Goal: Learn about a topic

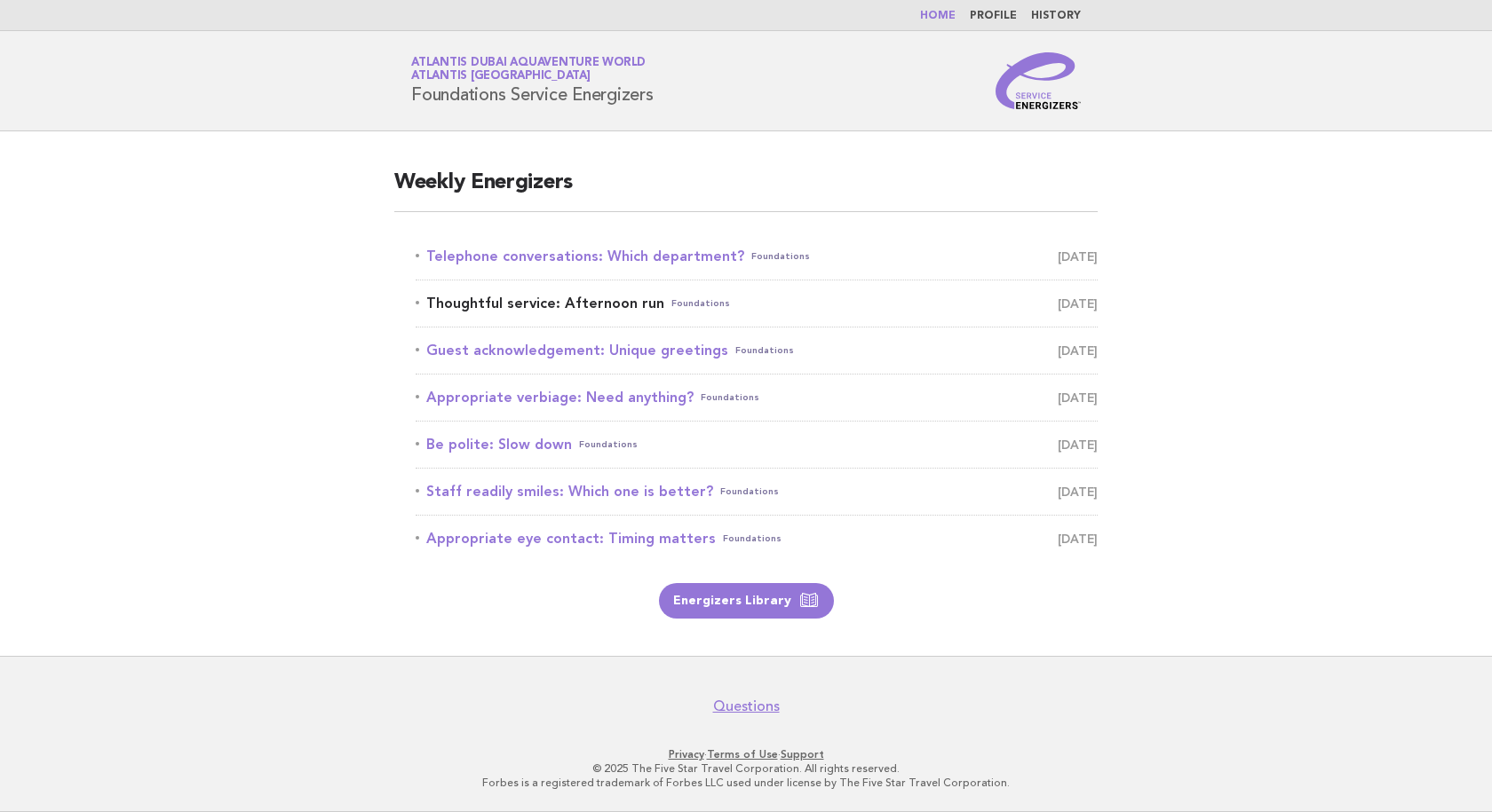
click at [545, 300] on link "Thoughtful service: Afternoon run Foundations [DATE]" at bounding box center [756, 304] width 682 height 25
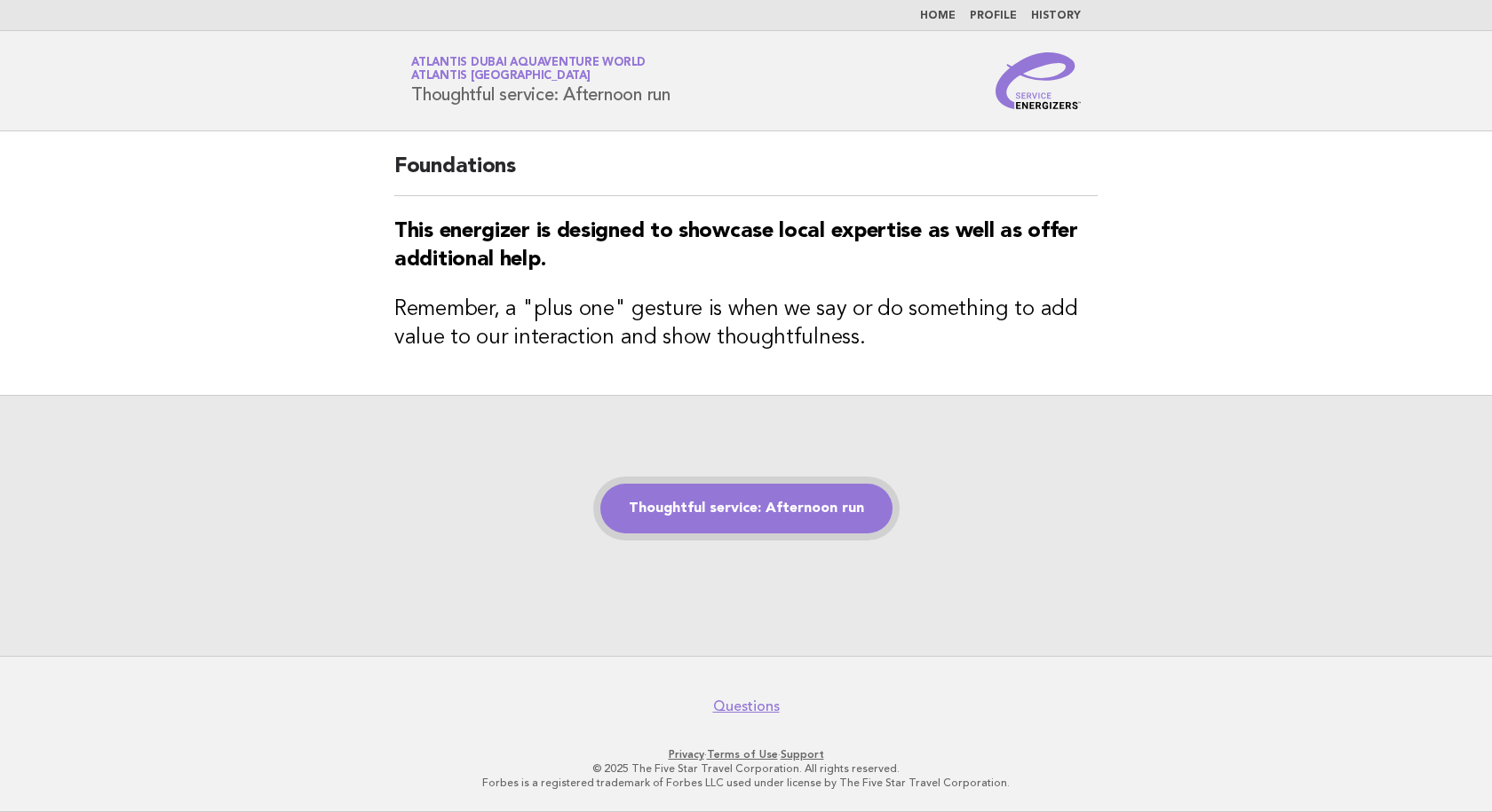
click at [709, 499] on link "Thoughtful service: Afternoon run" at bounding box center [746, 508] width 292 height 50
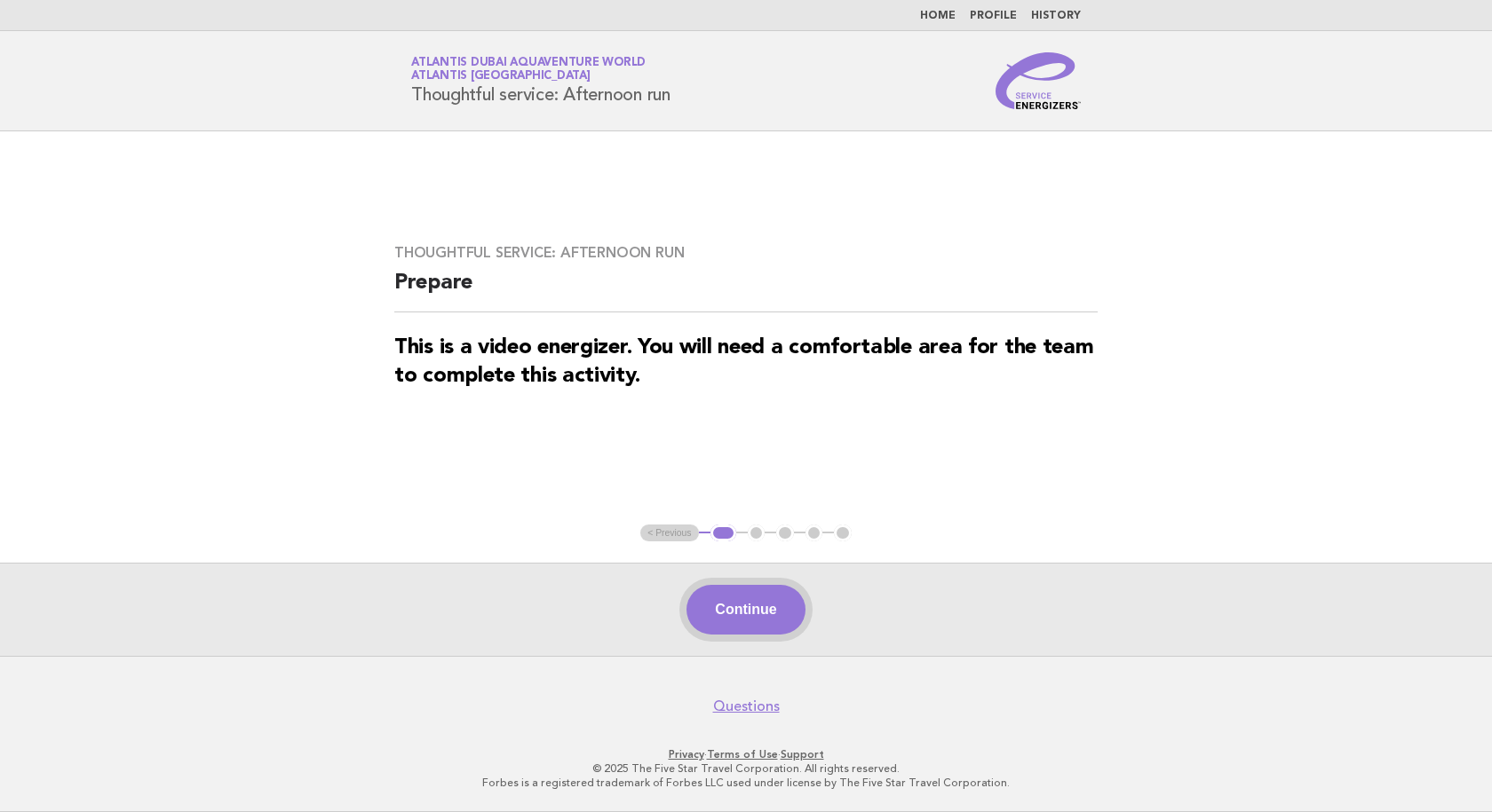
click at [746, 614] on button "Continue" at bounding box center [746, 609] width 118 height 50
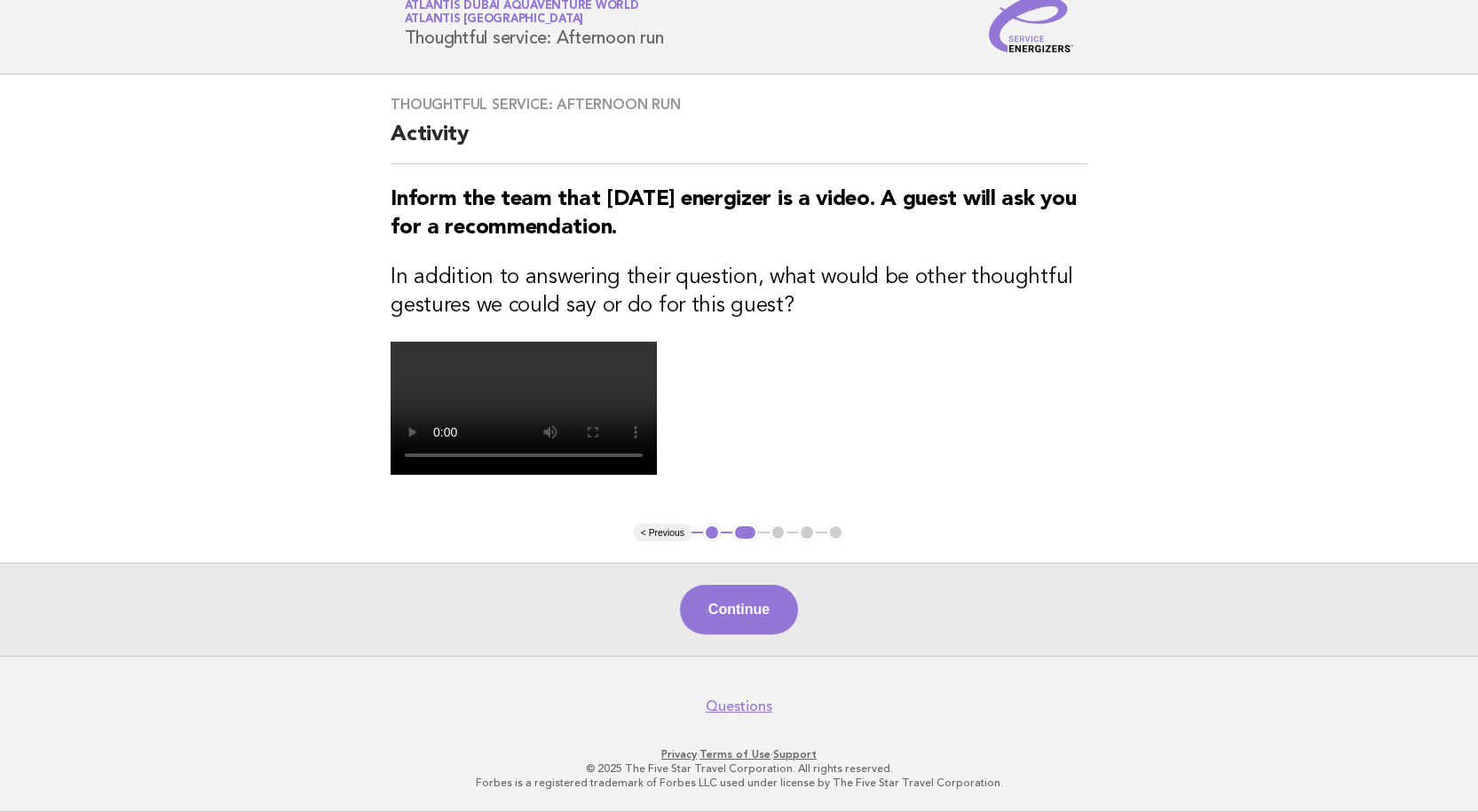
scroll to position [88, 0]
click at [788, 634] on button "Continue" at bounding box center [739, 609] width 118 height 50
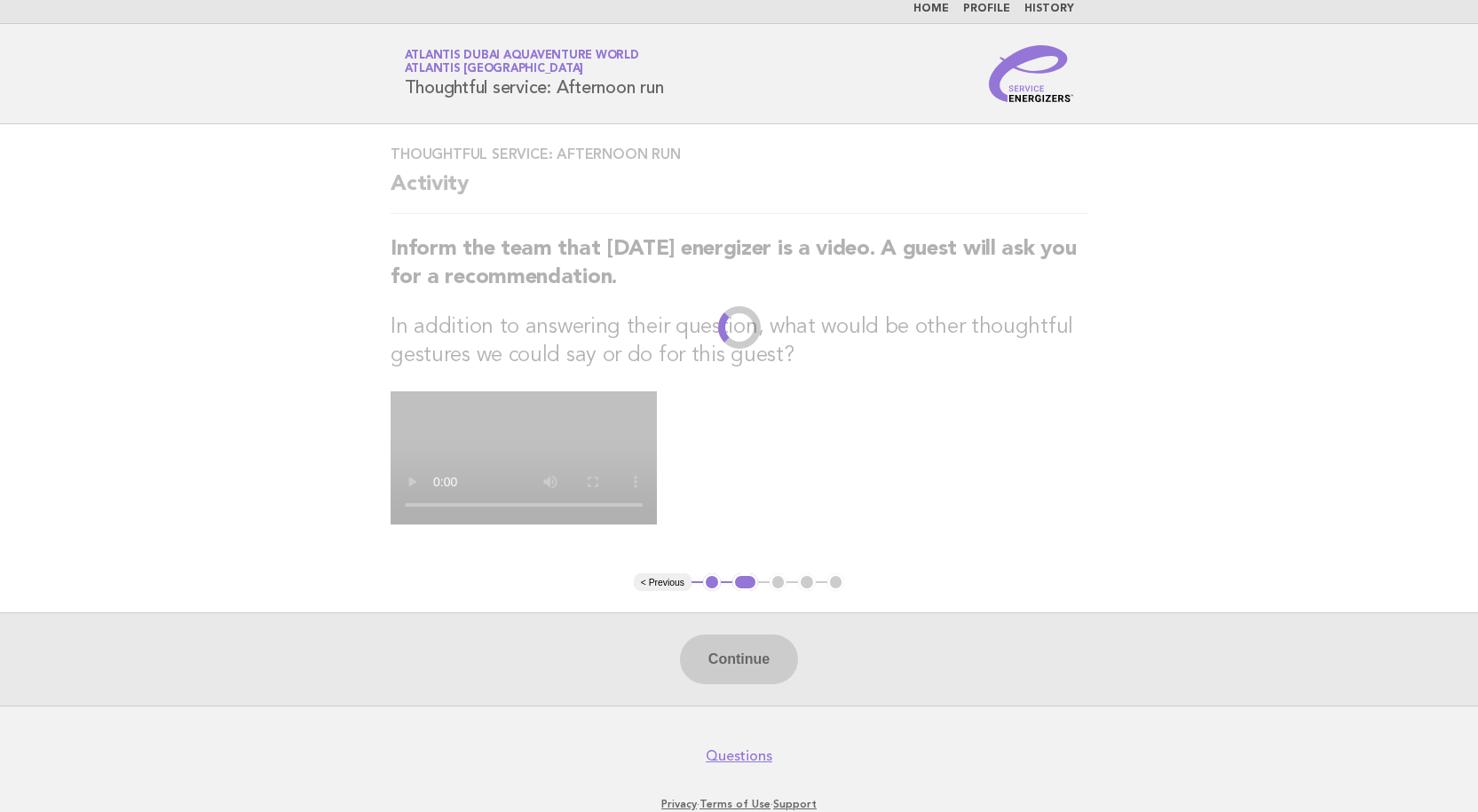
scroll to position [0, 0]
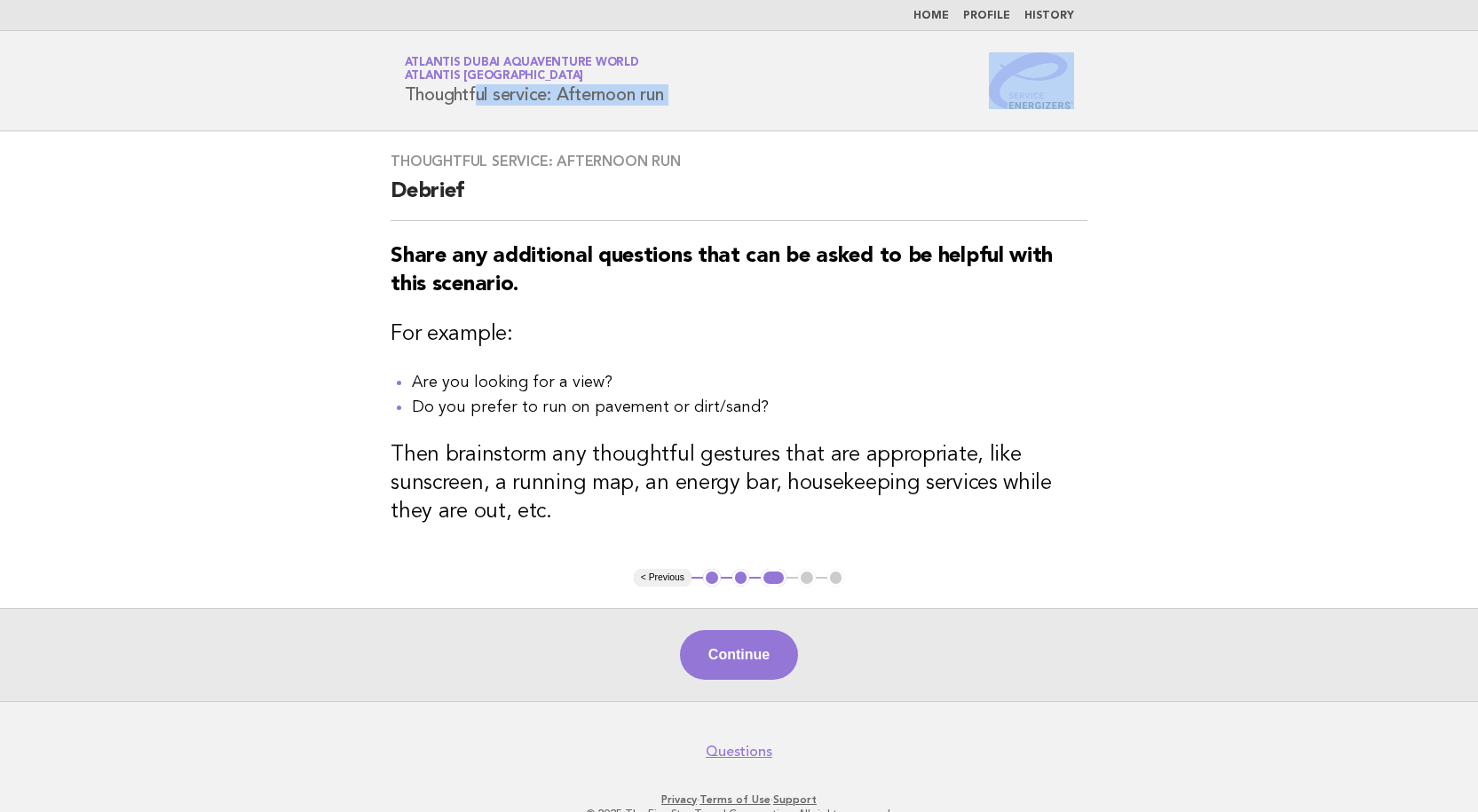
drag, startPoint x: 1205, startPoint y: 97, endPoint x: 357, endPoint y: 115, distance: 848.2
click at [357, 115] on header "Service Energizers Atlantis Dubai Aquaventure World Atlantis Dubai Thoughtful s…" at bounding box center [739, 80] width 1478 height 100
copy div "Thoughtful service: Afternoon run"
